Goal: Transaction & Acquisition: Obtain resource

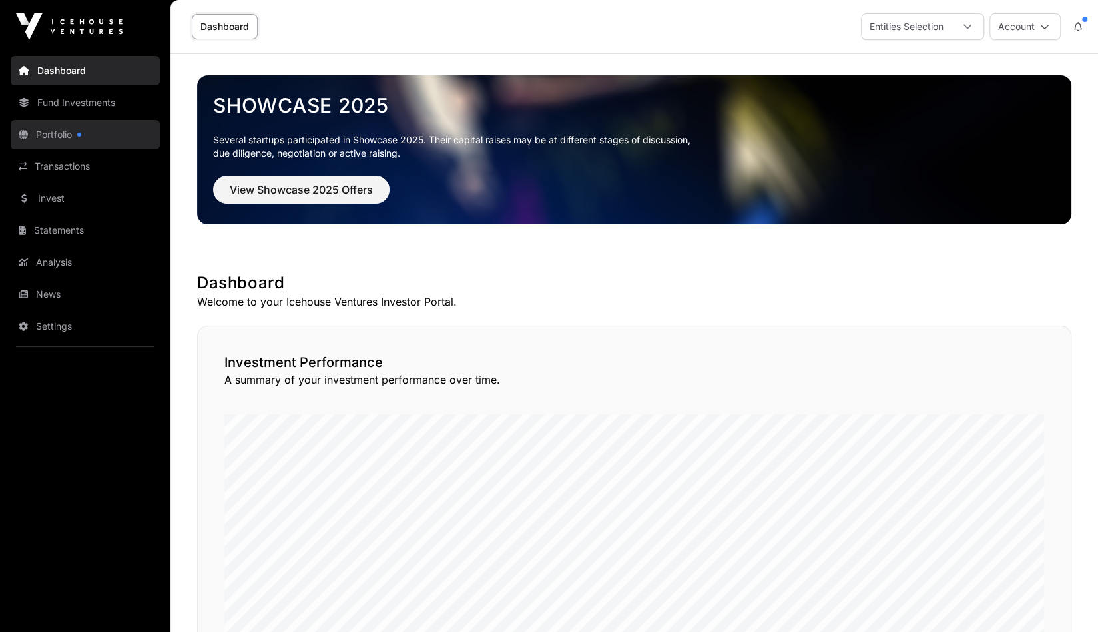
click at [82, 139] on link "Portfolio" at bounding box center [85, 134] width 149 height 29
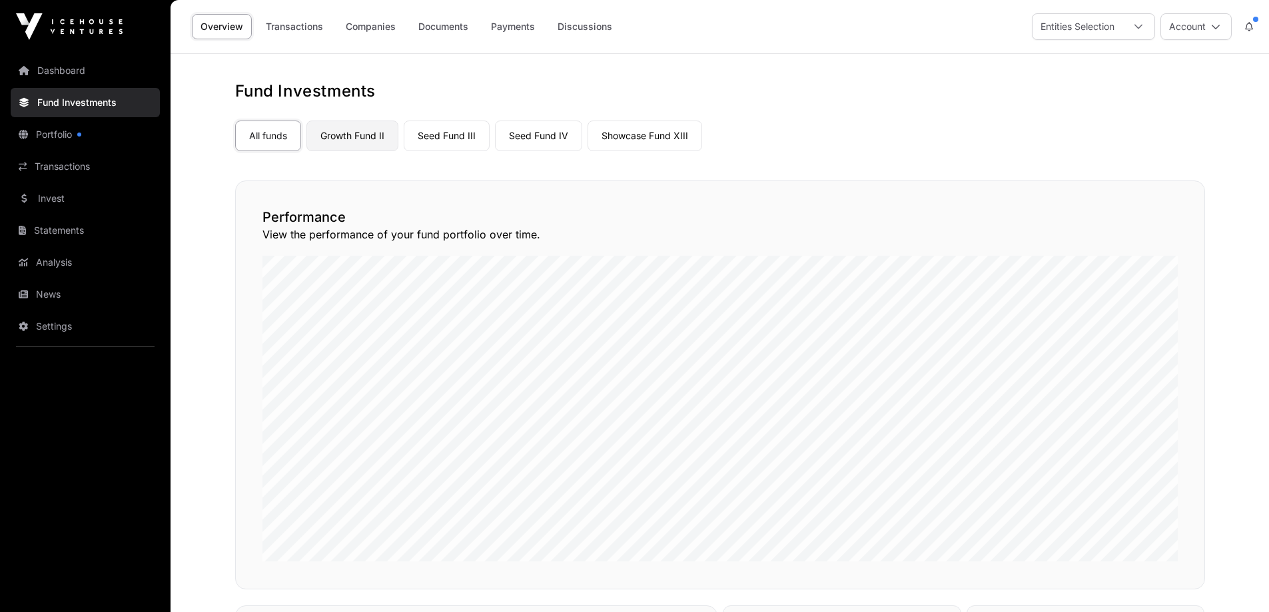
click at [362, 144] on link "Growth Fund II" at bounding box center [352, 136] width 92 height 31
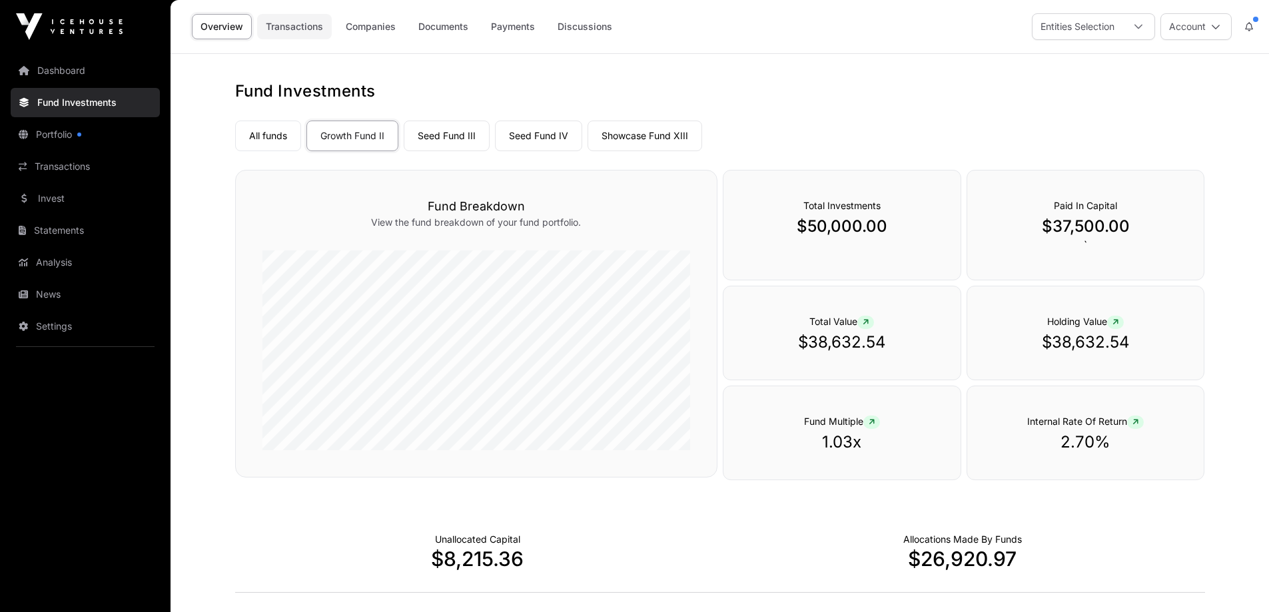
click at [280, 23] on link "Transactions" at bounding box center [294, 26] width 75 height 25
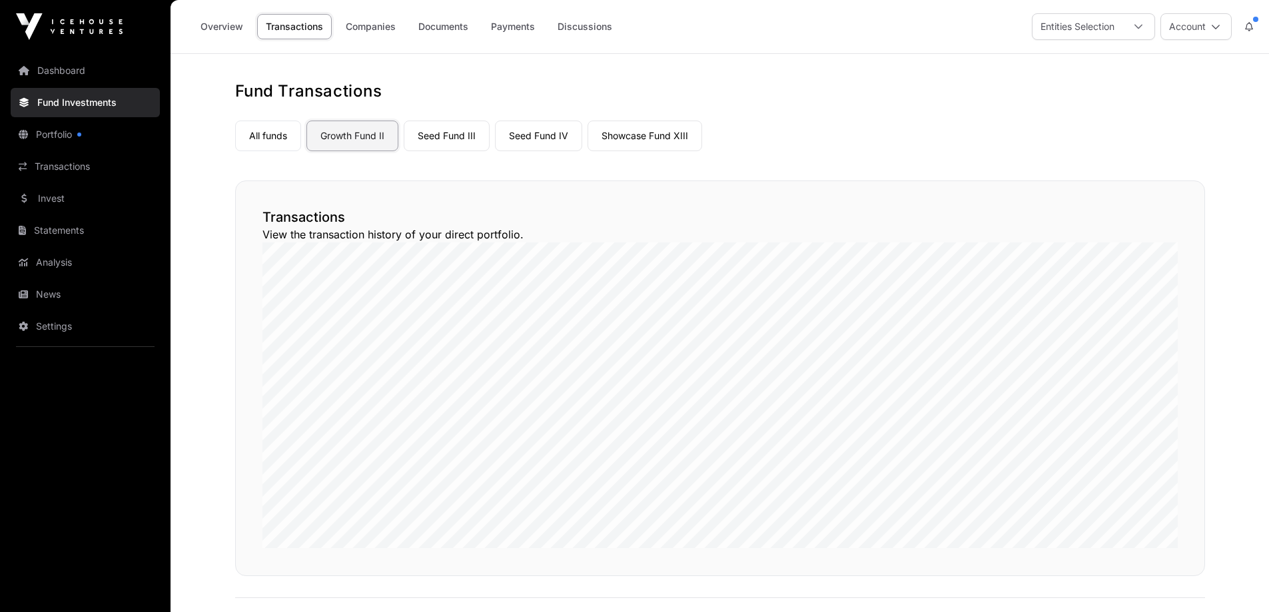
click at [355, 134] on link "Growth Fund II" at bounding box center [352, 136] width 92 height 31
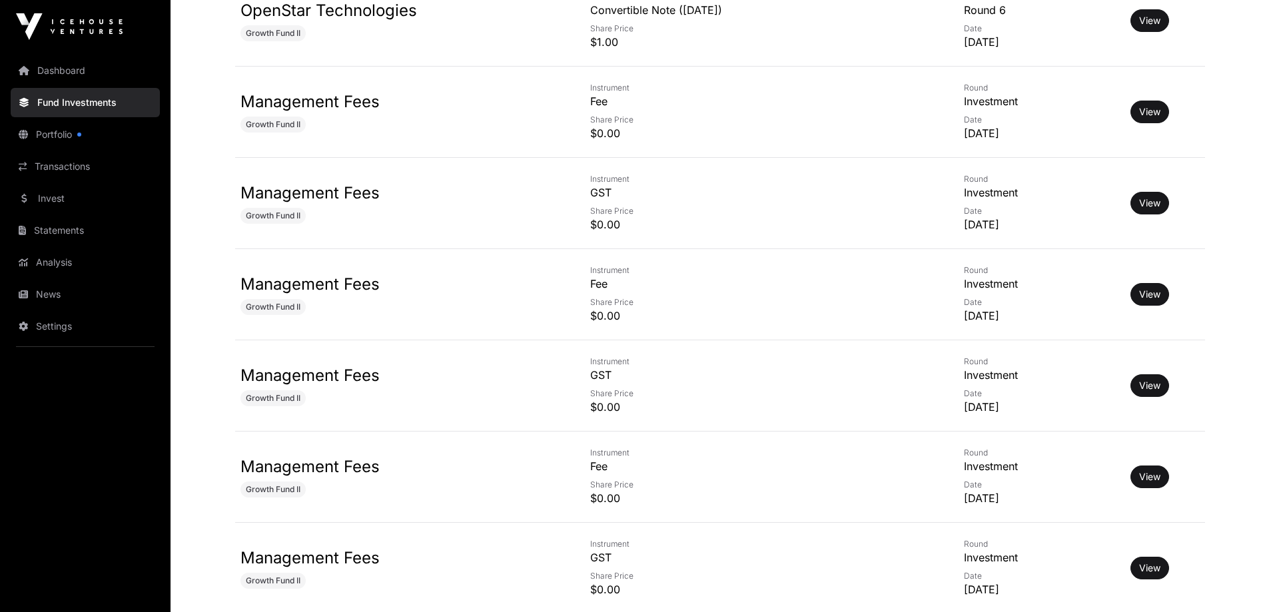
scroll to position [5389, 0]
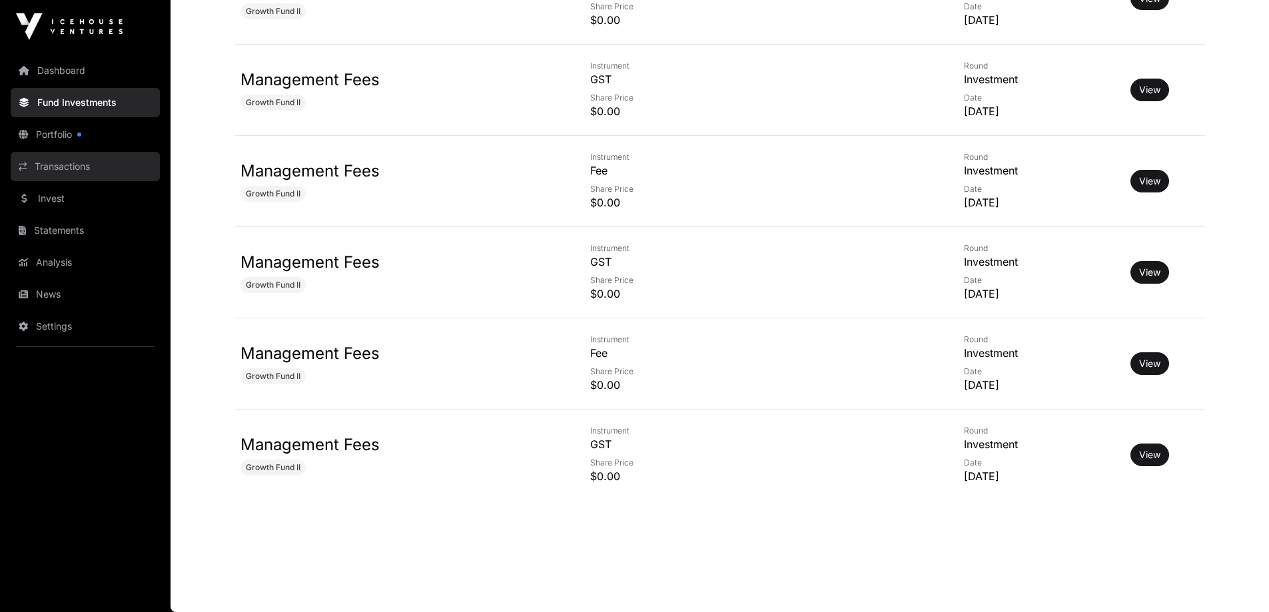
click at [97, 165] on link "Transactions" at bounding box center [85, 166] width 149 height 29
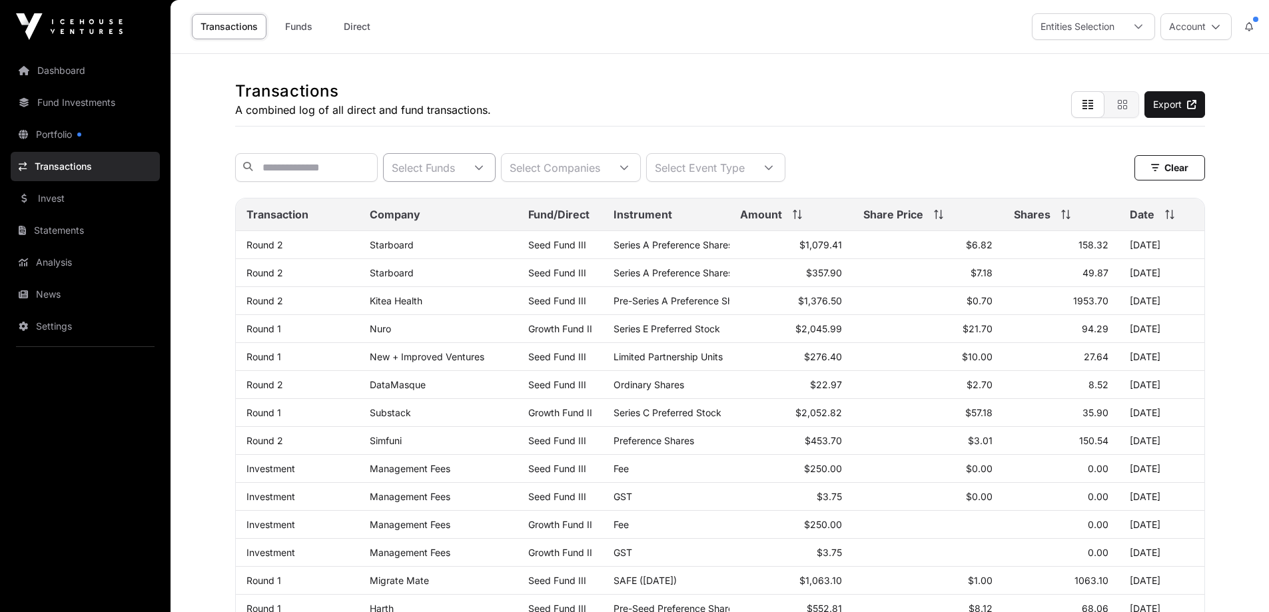
click at [483, 169] on icon at bounding box center [478, 167] width 9 height 9
click at [475, 207] on span "Growth Fund II" at bounding box center [486, 207] width 73 height 11
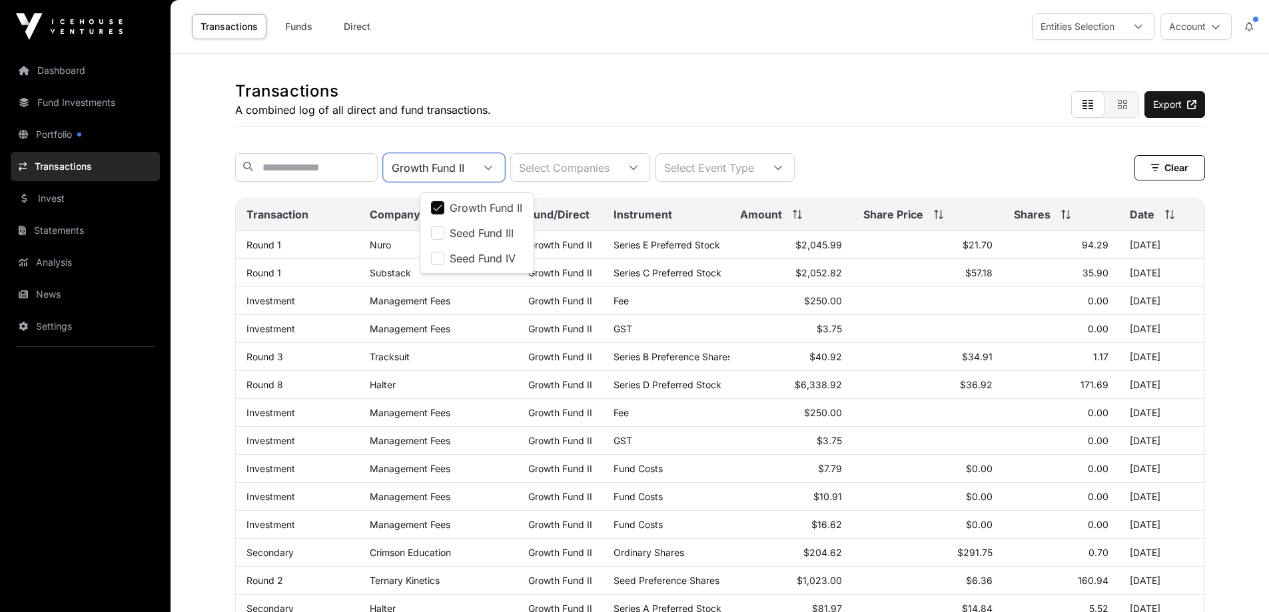
click at [1063, 155] on div "Growth Fund II Select Companies Select Event Type Clear" at bounding box center [720, 167] width 970 height 29
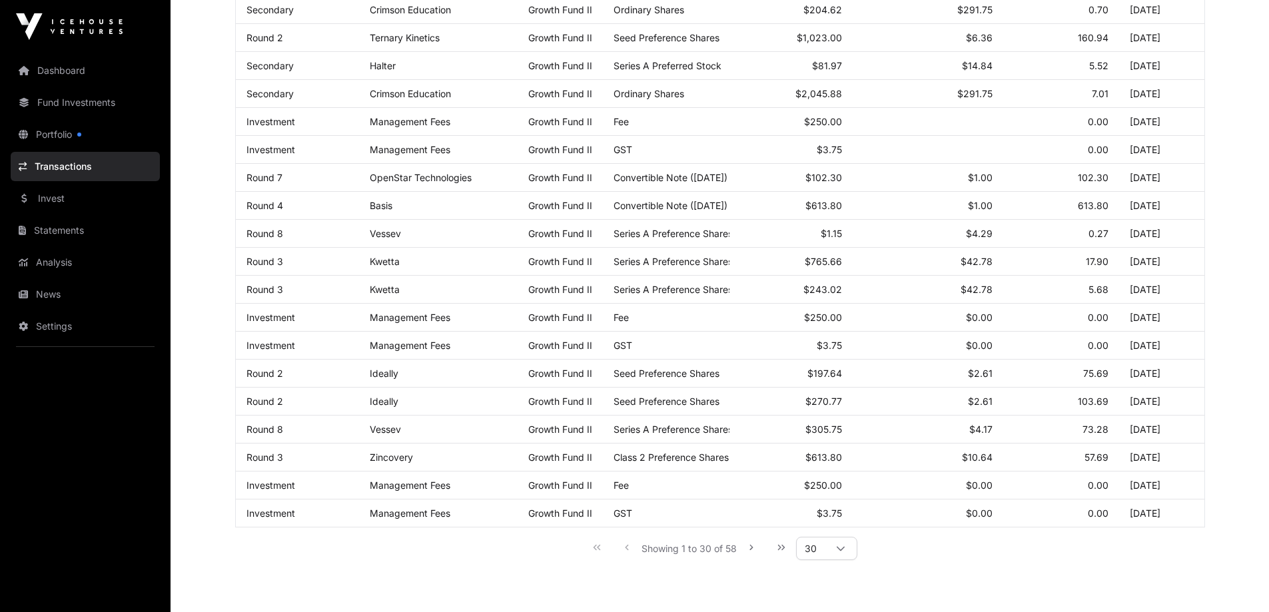
scroll to position [620, 0]
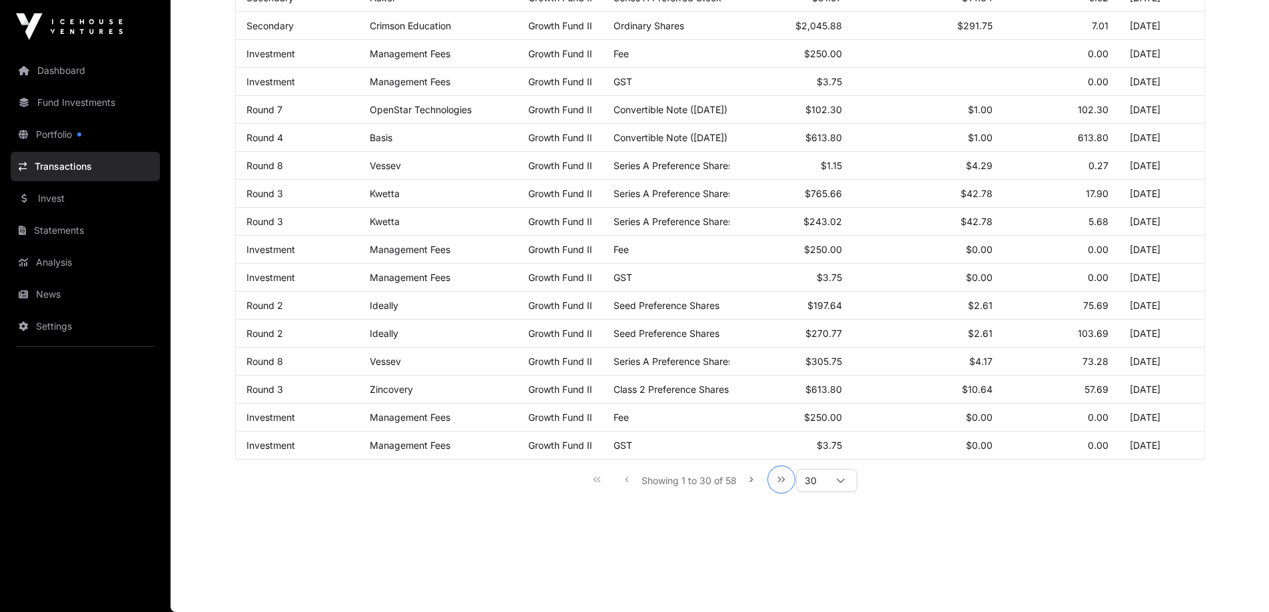
click at [782, 482] on icon "Last Page" at bounding box center [781, 479] width 7 height 5
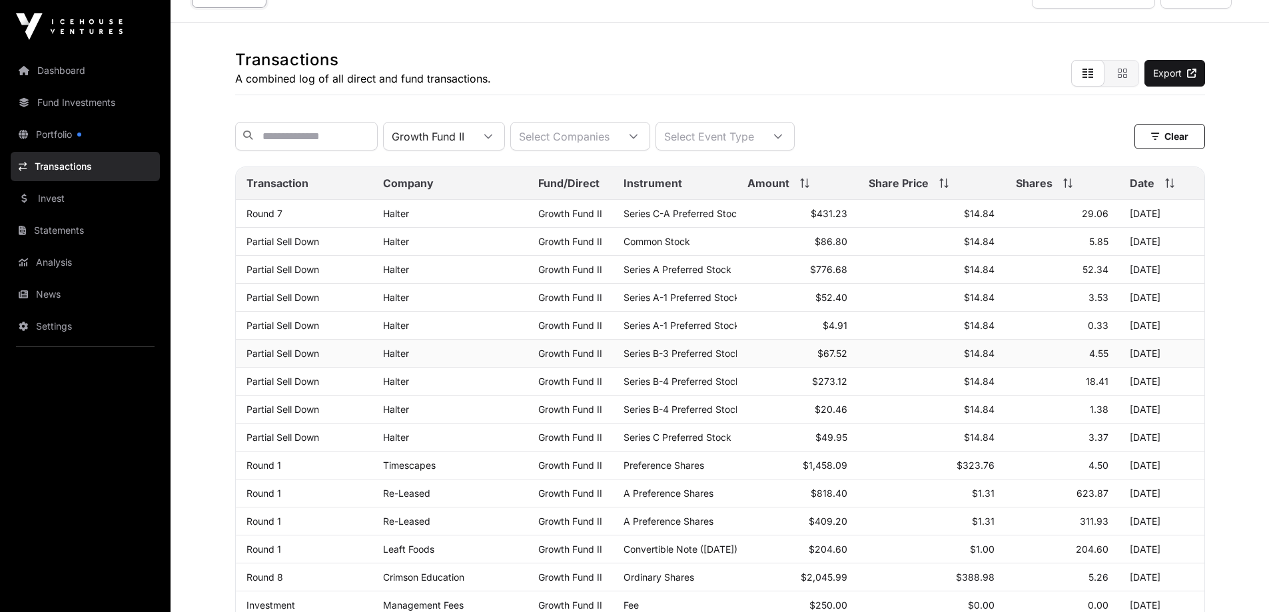
scroll to position [0, 0]
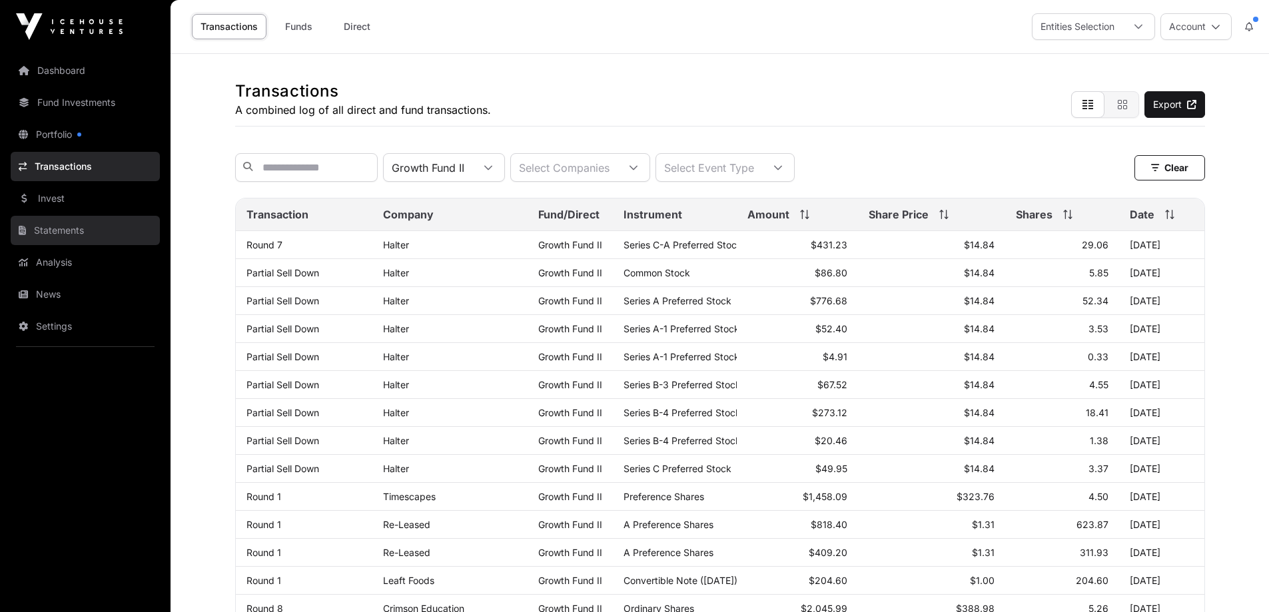
click at [27, 225] on link "Statements" at bounding box center [85, 230] width 149 height 29
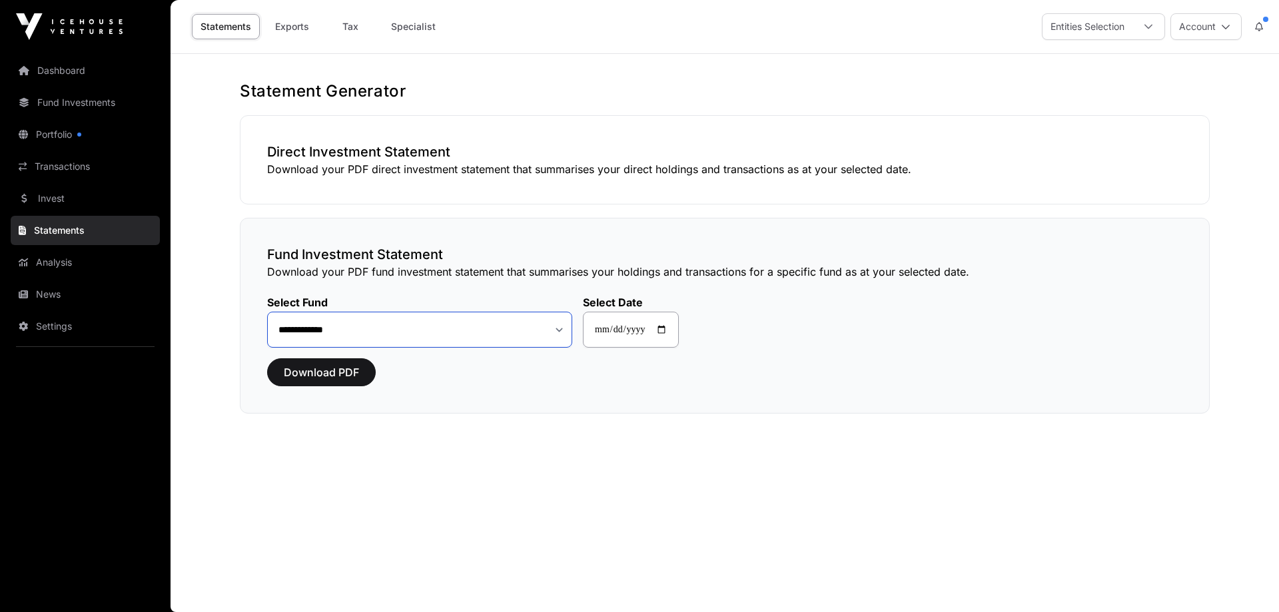
click at [554, 333] on select "**********" at bounding box center [419, 330] width 305 height 36
click at [267, 312] on select "**********" at bounding box center [419, 330] width 305 height 36
click at [326, 370] on span "Download PDF" at bounding box center [321, 372] width 75 height 16
click at [553, 324] on select "**********" at bounding box center [419, 330] width 305 height 36
click at [267, 312] on select "**********" at bounding box center [419, 330] width 305 height 36
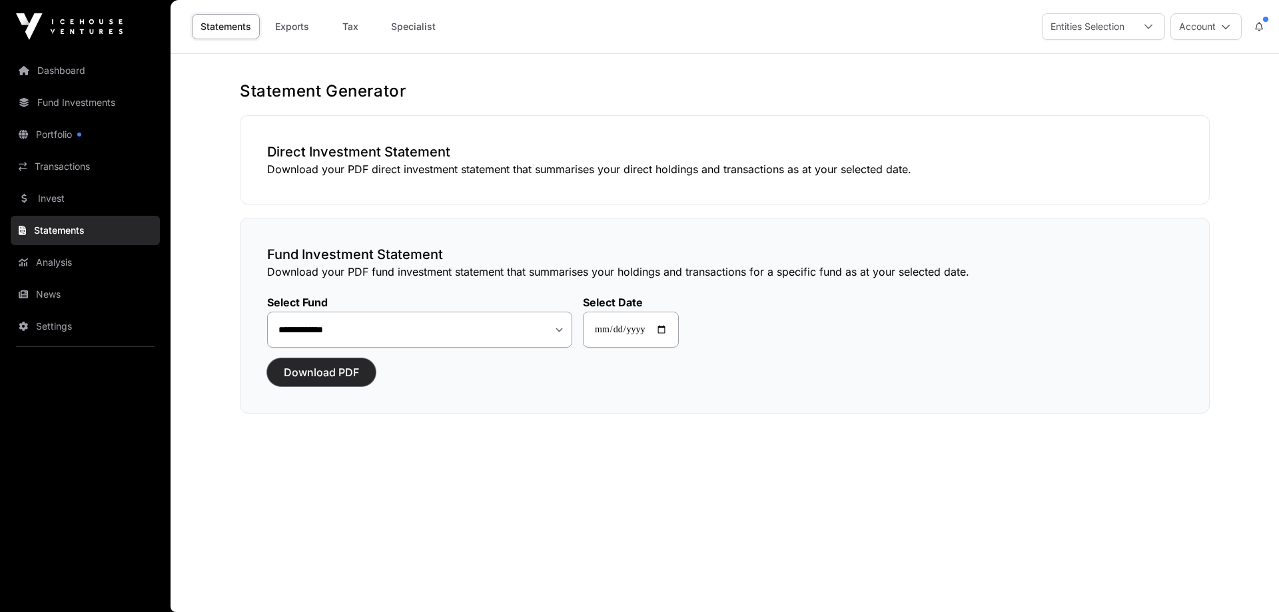
click at [328, 376] on span "Download PDF" at bounding box center [321, 372] width 75 height 16
click at [549, 330] on select "**********" at bounding box center [419, 330] width 305 height 36
select select "**"
click at [267, 312] on select "**********" at bounding box center [419, 330] width 305 height 36
click at [316, 368] on span "Download PDF" at bounding box center [321, 372] width 75 height 16
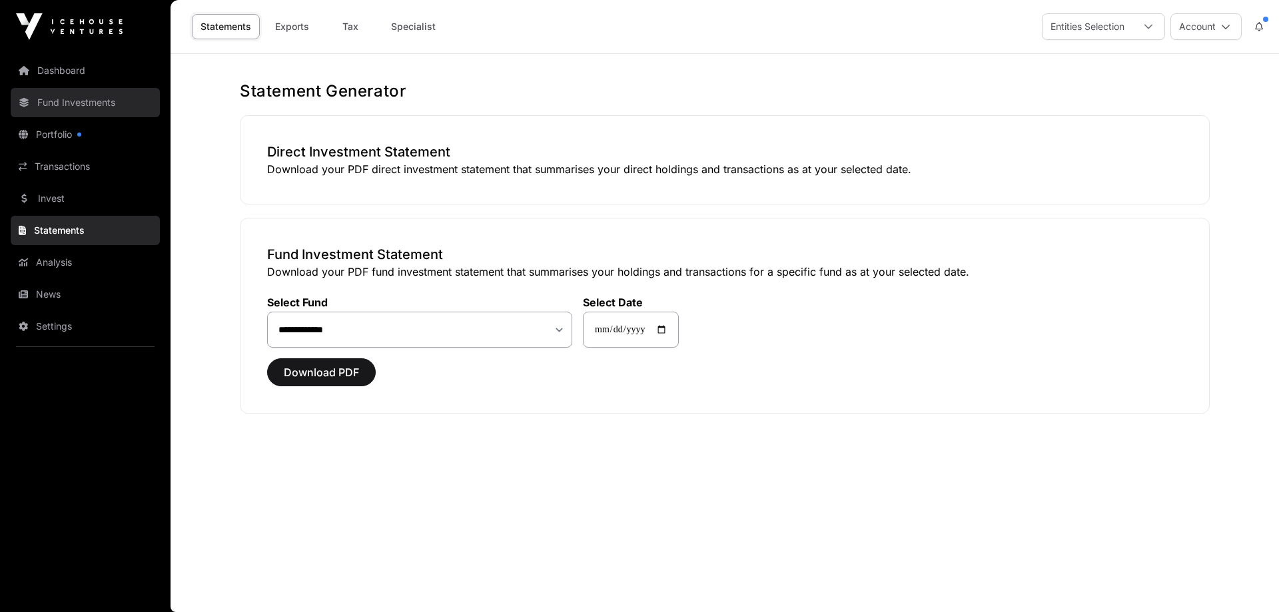
click at [83, 101] on link "Fund Investments" at bounding box center [85, 102] width 149 height 29
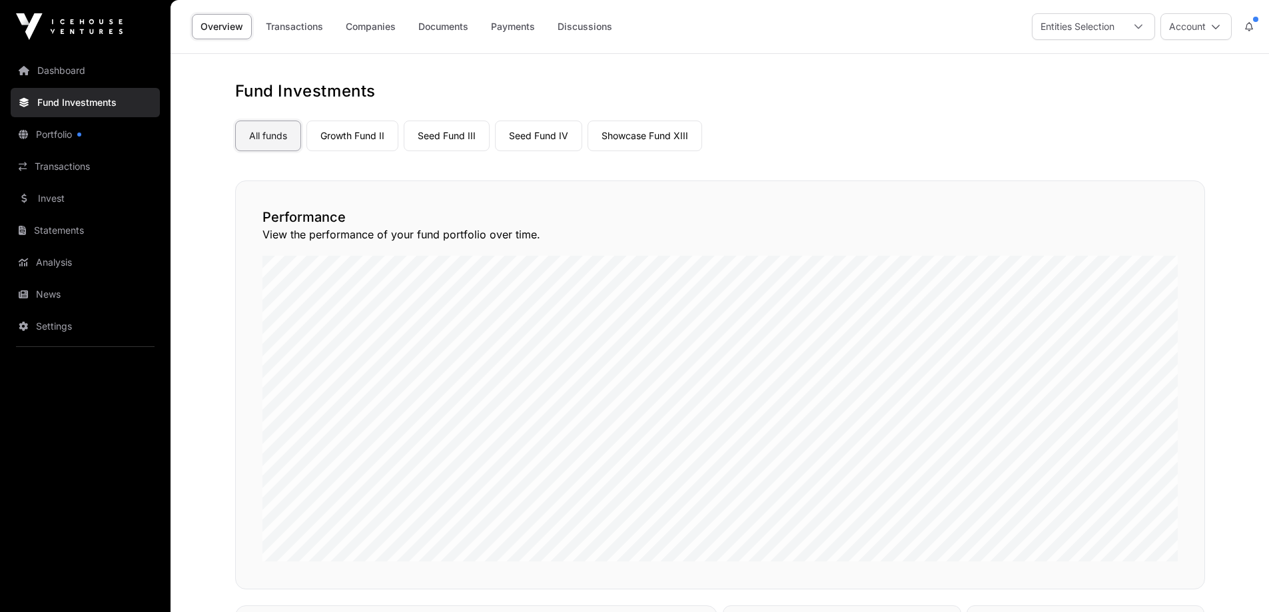
click at [281, 138] on link "All funds" at bounding box center [268, 136] width 66 height 31
click at [78, 135] on div at bounding box center [79, 135] width 4 height 4
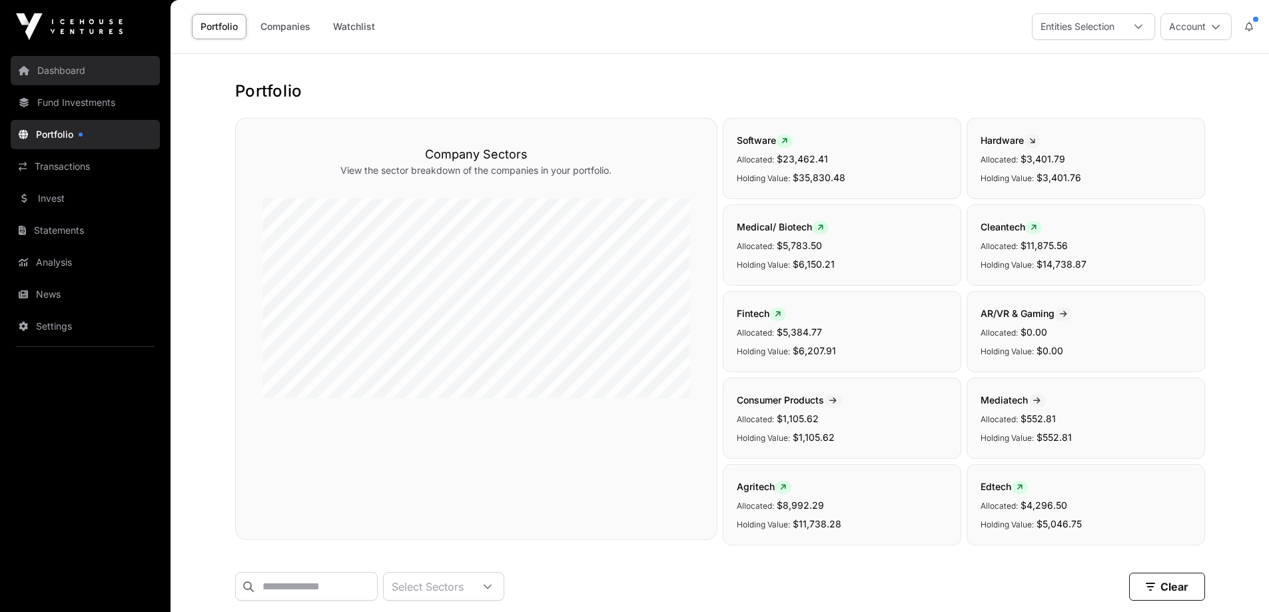
click at [71, 71] on link "Dashboard" at bounding box center [85, 70] width 149 height 29
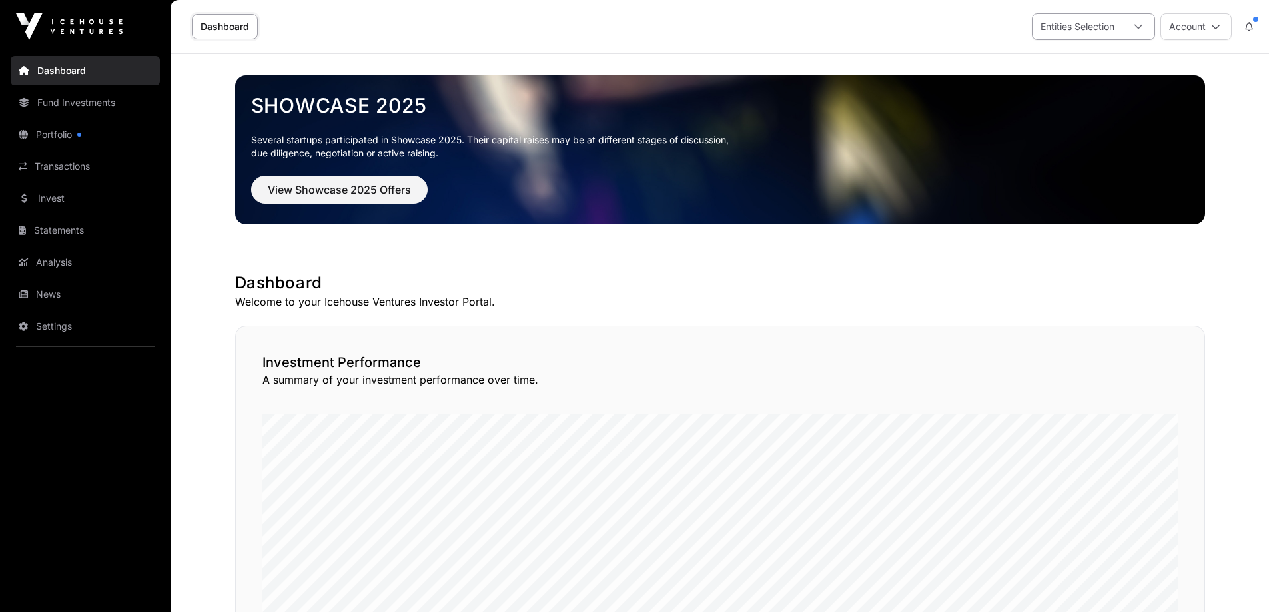
click at [1097, 23] on div "Entities Selection" at bounding box center [1077, 26] width 90 height 25
click at [75, 103] on link "Fund Investments" at bounding box center [85, 102] width 149 height 29
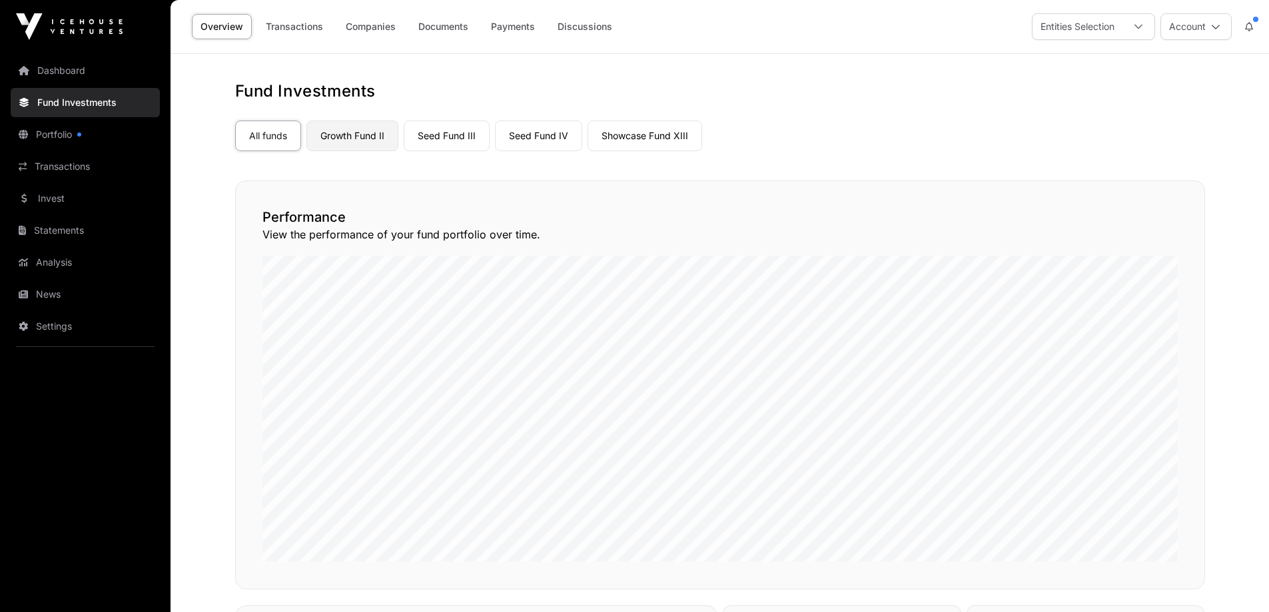
click at [362, 132] on link "Growth Fund II" at bounding box center [352, 136] width 92 height 31
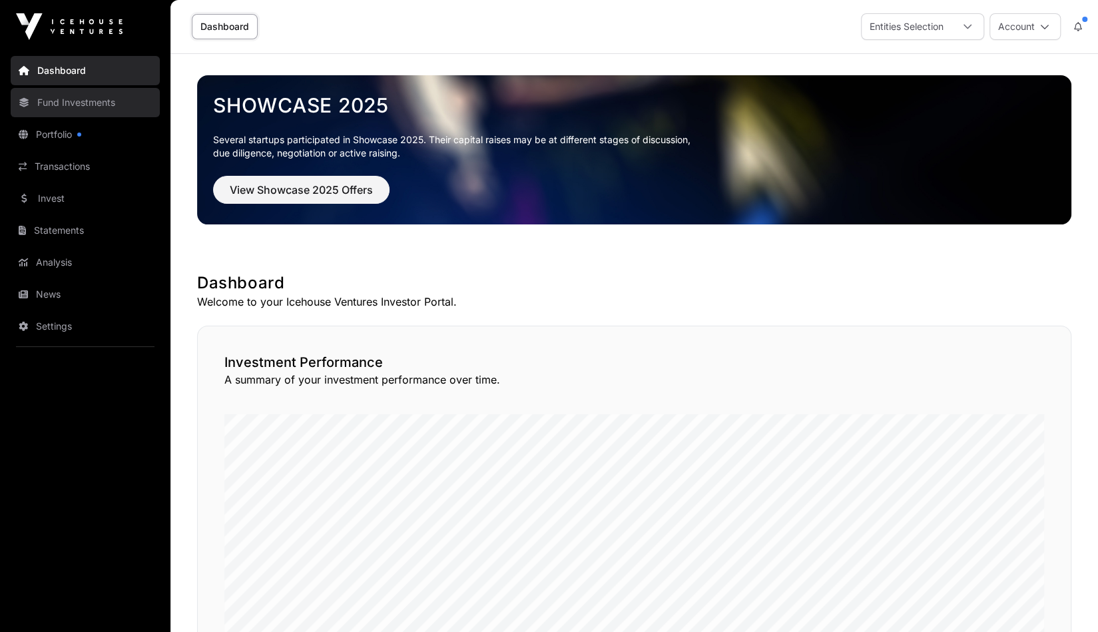
click at [64, 106] on link "Fund Investments" at bounding box center [85, 102] width 149 height 29
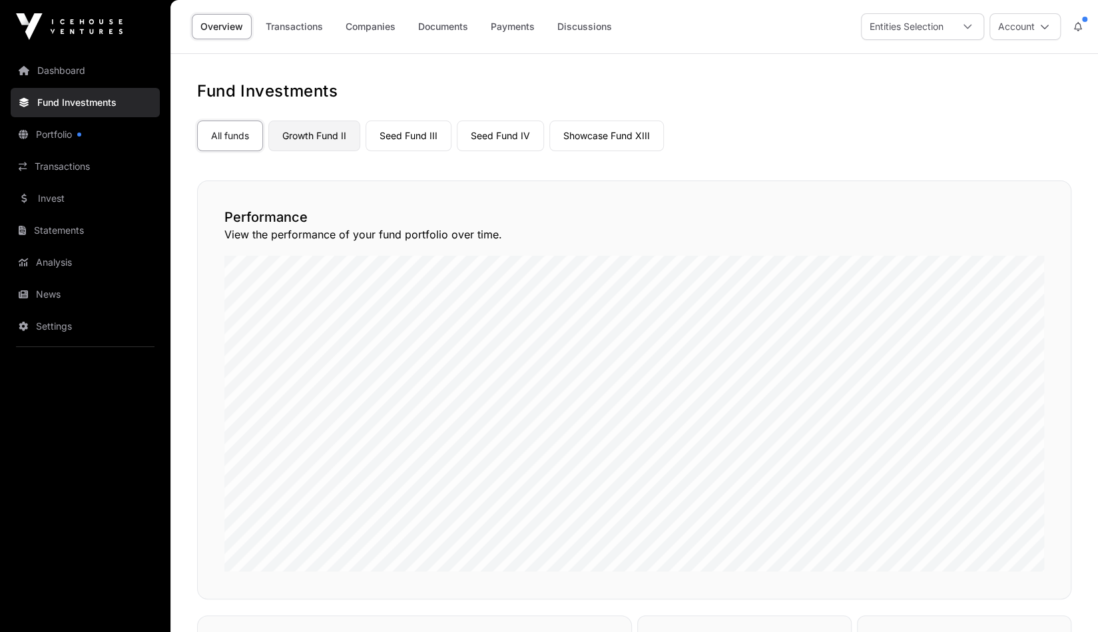
click at [328, 139] on link "Growth Fund II" at bounding box center [314, 136] width 92 height 31
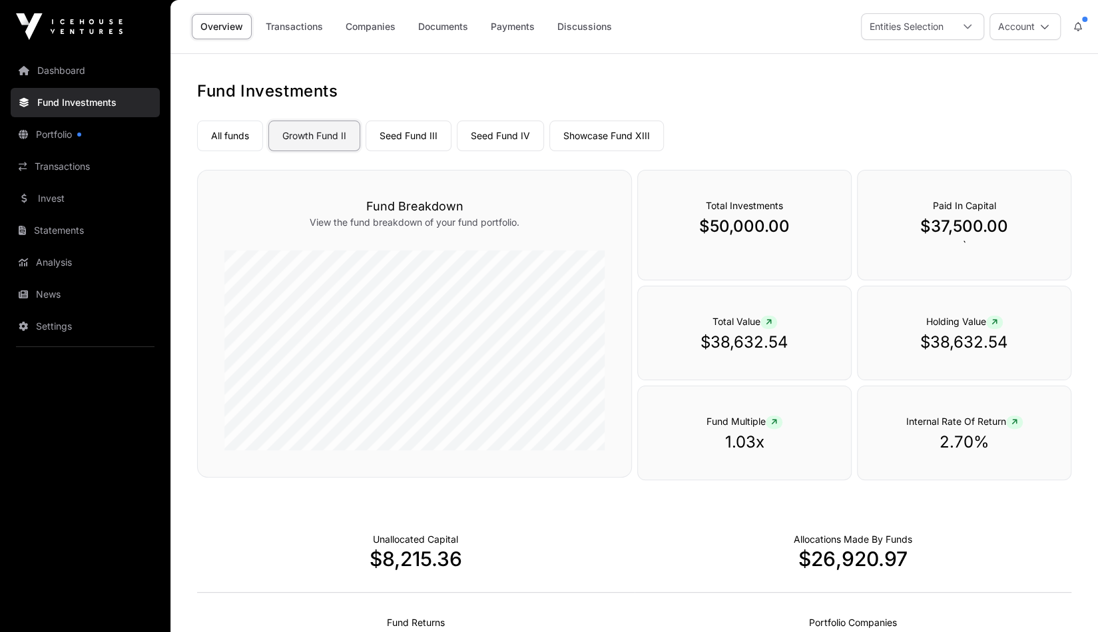
click at [326, 133] on link "Growth Fund II" at bounding box center [314, 136] width 92 height 31
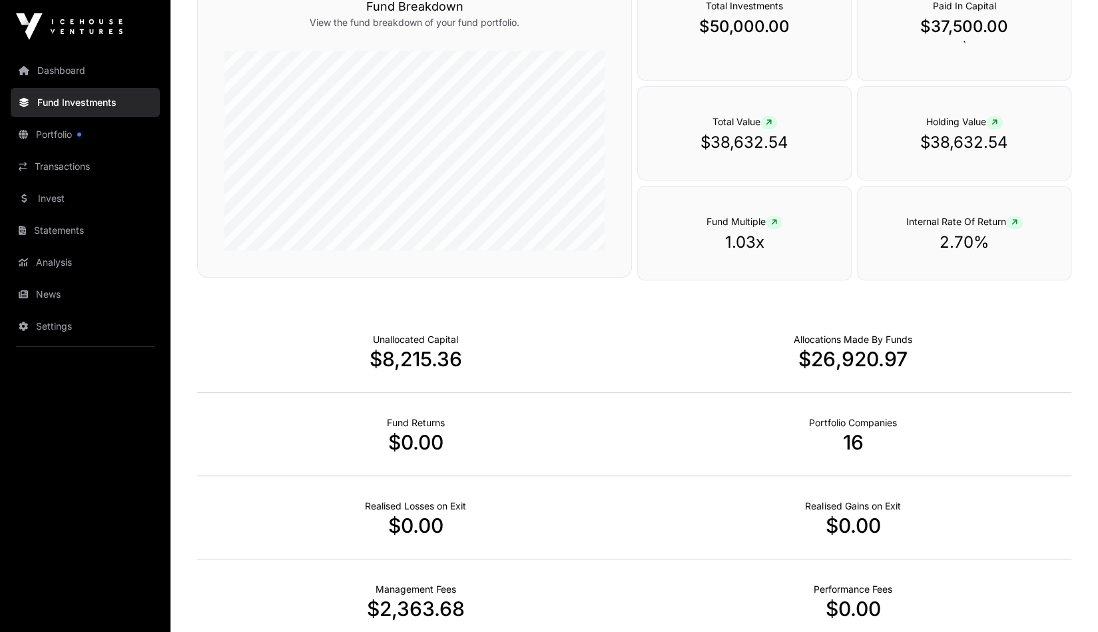
scroll to position [67, 0]
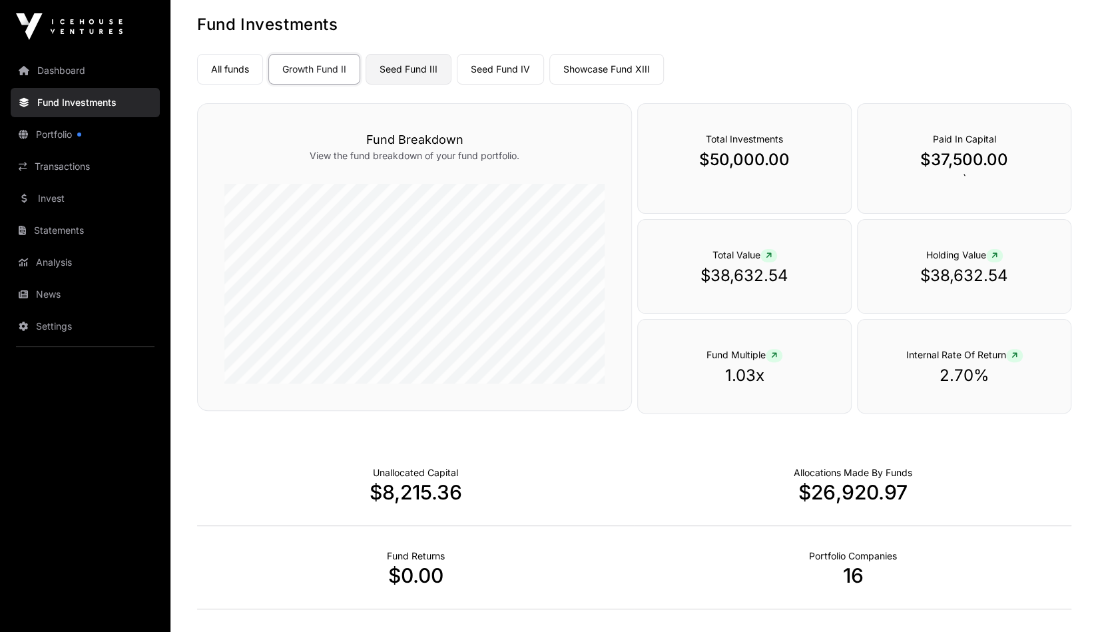
click at [416, 67] on link "Seed Fund III" at bounding box center [409, 69] width 86 height 31
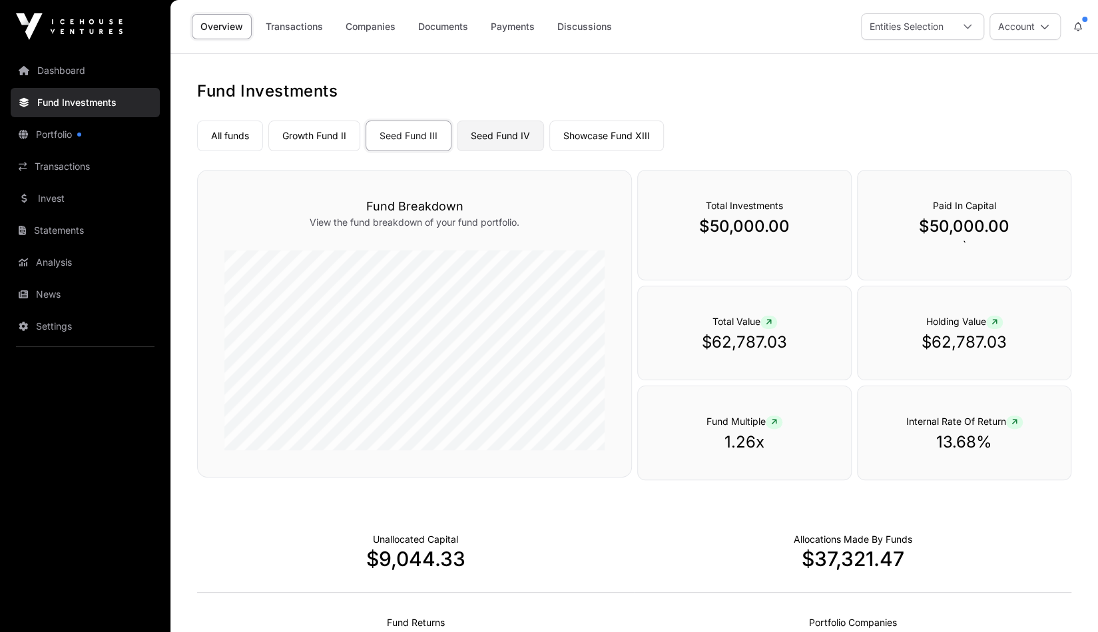
click at [511, 137] on link "Seed Fund IV" at bounding box center [500, 136] width 87 height 31
